Goal: Task Accomplishment & Management: Use online tool/utility

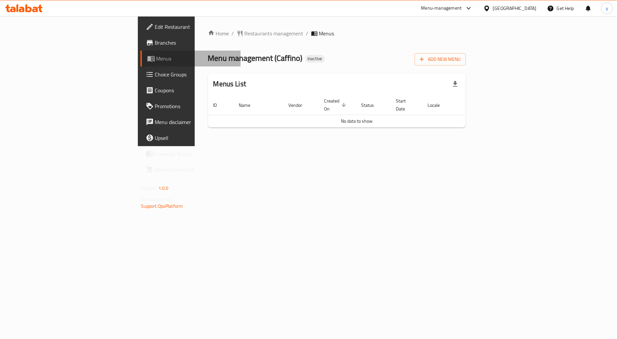
click at [156, 60] on span "Menus" at bounding box center [195, 59] width 79 height 8
click at [460, 63] on span "Add New Menu" at bounding box center [440, 59] width 41 height 8
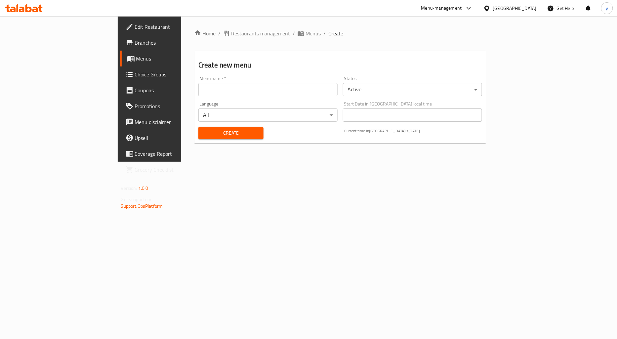
click at [315, 95] on input "text" at bounding box center [267, 89] width 139 height 13
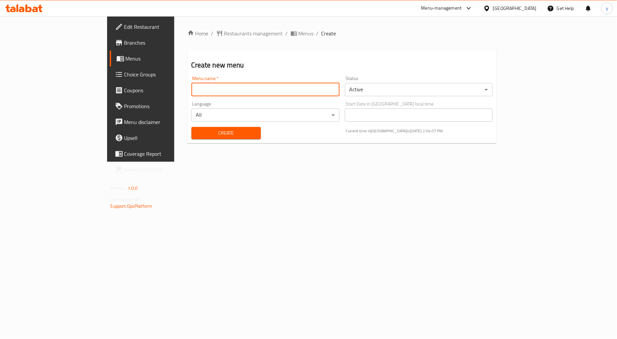
type input "new menu"
click at [197, 135] on span "Create" at bounding box center [226, 133] width 59 height 8
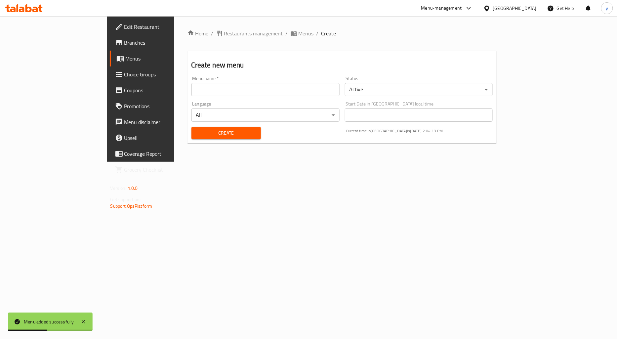
click at [126, 61] on span "Menus" at bounding box center [165, 59] width 79 height 8
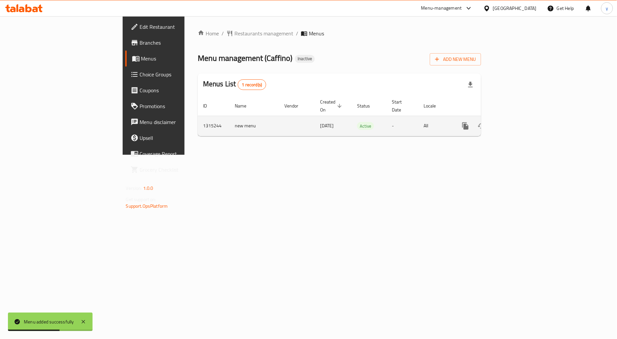
click at [517, 122] on icon "enhanced table" at bounding box center [513, 126] width 8 height 8
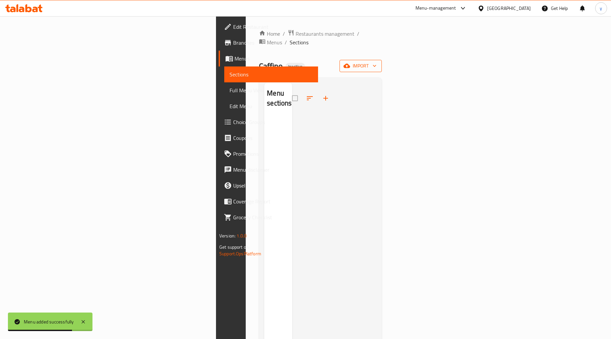
click at [378, 62] on icon "button" at bounding box center [374, 65] width 7 height 7
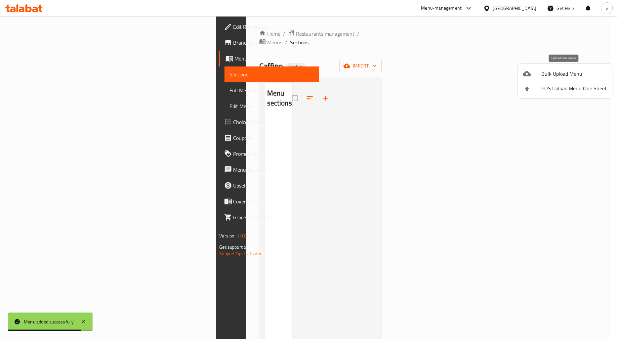
click at [549, 75] on span "Bulk Upload Menu" at bounding box center [573, 74] width 65 height 8
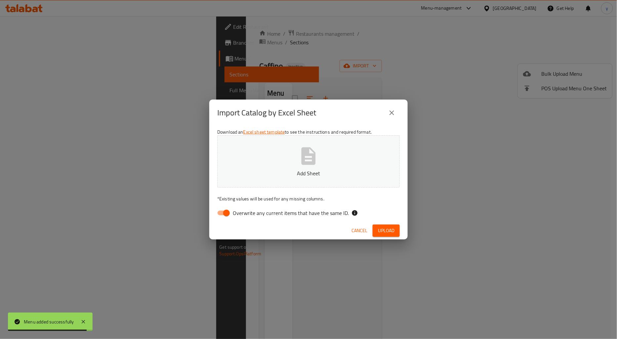
click at [368, 158] on button "Add Sheet" at bounding box center [308, 161] width 182 height 52
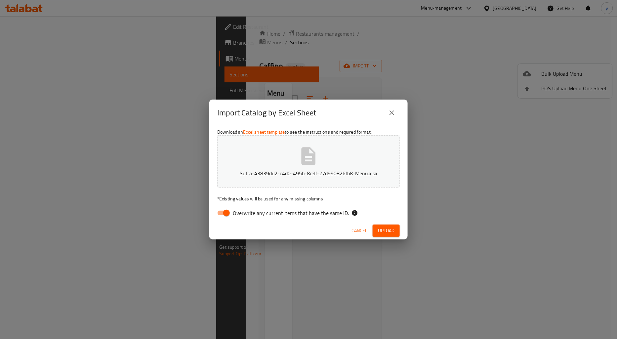
click at [226, 214] on input "Overwrite any current items that have the same ID." at bounding box center [227, 213] width 38 height 13
checkbox input "false"
click at [382, 228] on span "Upload" at bounding box center [386, 230] width 17 height 8
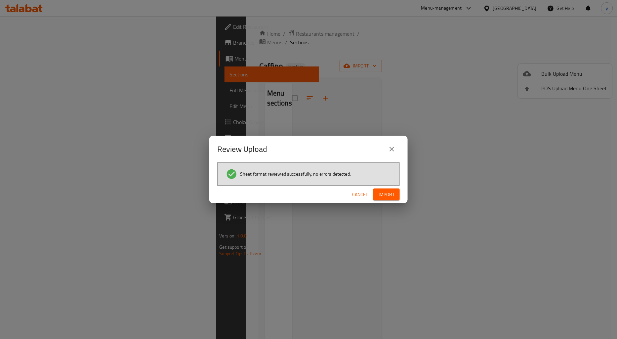
click at [398, 194] on button "Import" at bounding box center [386, 194] width 26 height 12
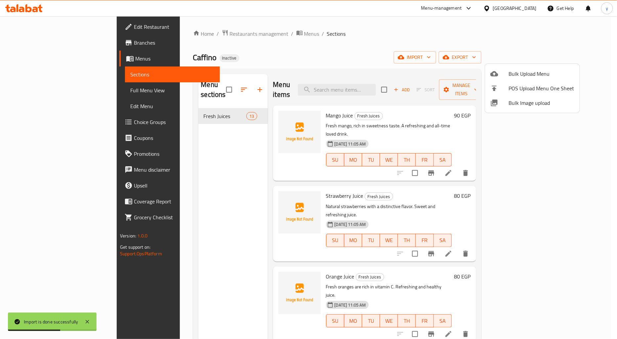
click at [451, 46] on div at bounding box center [308, 169] width 617 height 339
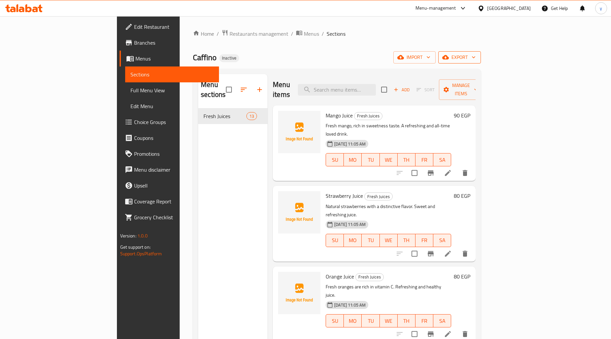
click at [476, 59] on span "export" at bounding box center [460, 57] width 32 height 8
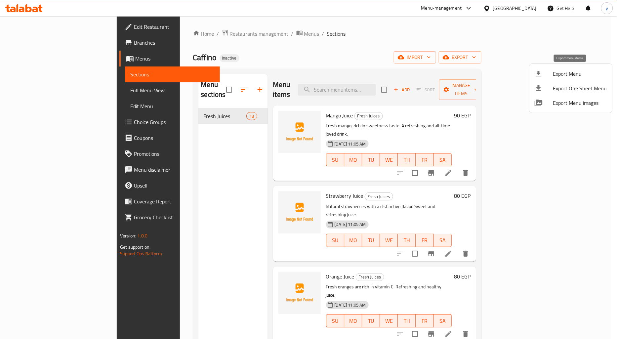
click at [543, 74] on div at bounding box center [543, 74] width 19 height 8
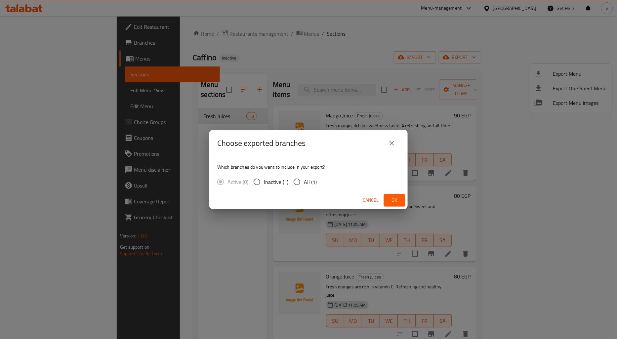
click at [304, 182] on span "All (1)" at bounding box center [310, 182] width 13 height 8
click at [303, 182] on input "All (1)" at bounding box center [297, 182] width 14 height 14
radio input "true"
click at [391, 196] on span "Ok" at bounding box center [394, 200] width 11 height 8
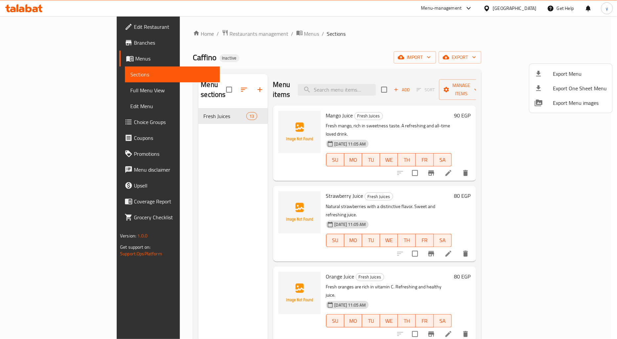
click at [45, 87] on div at bounding box center [308, 169] width 617 height 339
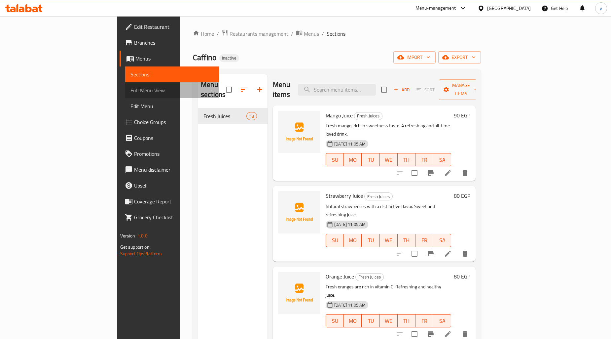
click at [131, 88] on span "Full Menu View" at bounding box center [172, 90] width 83 height 8
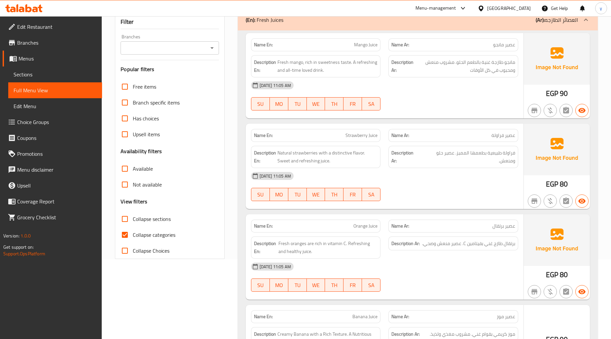
scroll to position [147, 0]
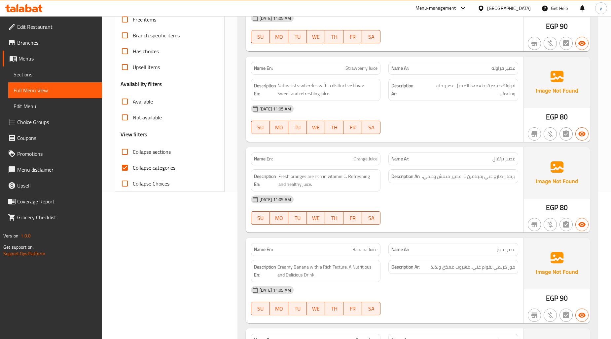
click at [131, 163] on input "Collapse categories" at bounding box center [125, 168] width 16 height 16
checkbox input "false"
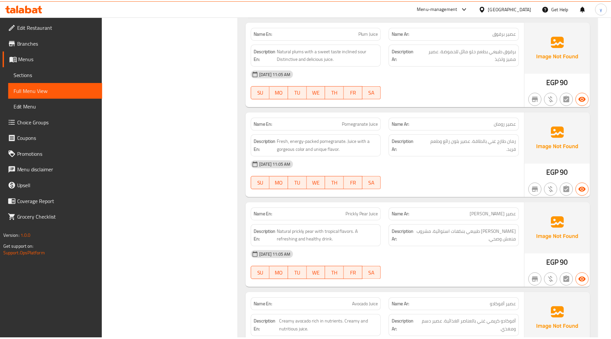
scroll to position [965, 0]
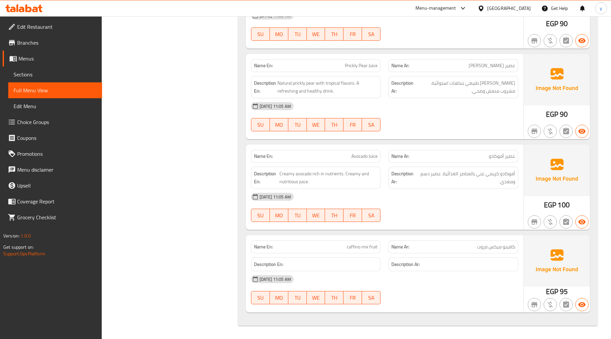
click at [54, 23] on span "Edit Restaurant" at bounding box center [57, 27] width 80 height 8
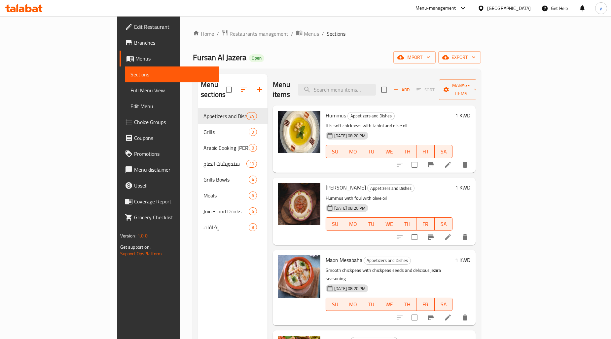
click at [134, 45] on span "Branches" at bounding box center [174, 43] width 80 height 8
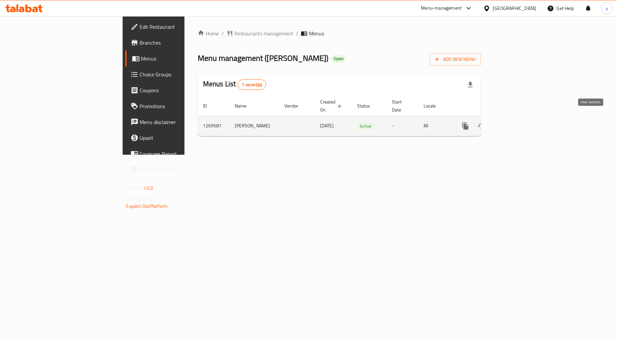
click at [521, 118] on link "enhanced table" at bounding box center [513, 126] width 16 height 16
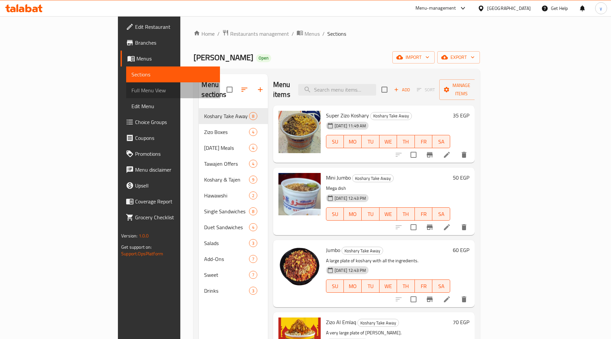
click at [132, 90] on span "Full Menu View" at bounding box center [173, 90] width 83 height 8
